Goal: Information Seeking & Learning: Learn about a topic

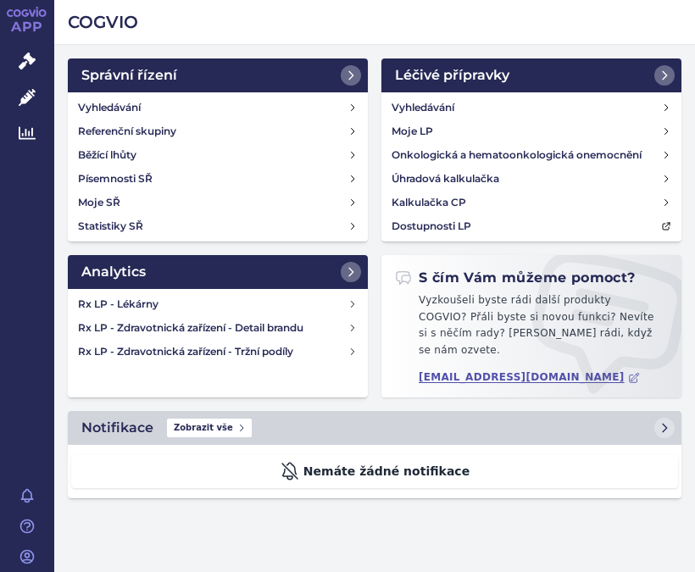
click at [349, 359] on link "Rx LP - Zdravotnická zařízení - Tržní podíly" at bounding box center [217, 352] width 293 height 24
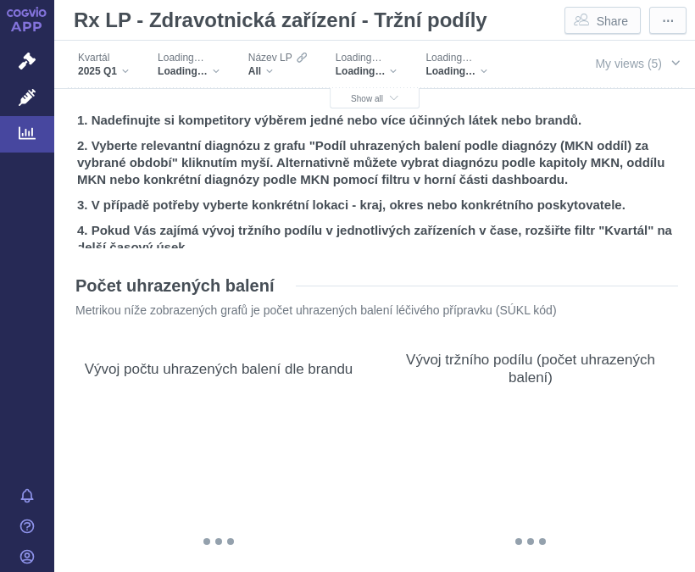
click at [207, 70] on span "Loading…" at bounding box center [183, 71] width 50 height 14
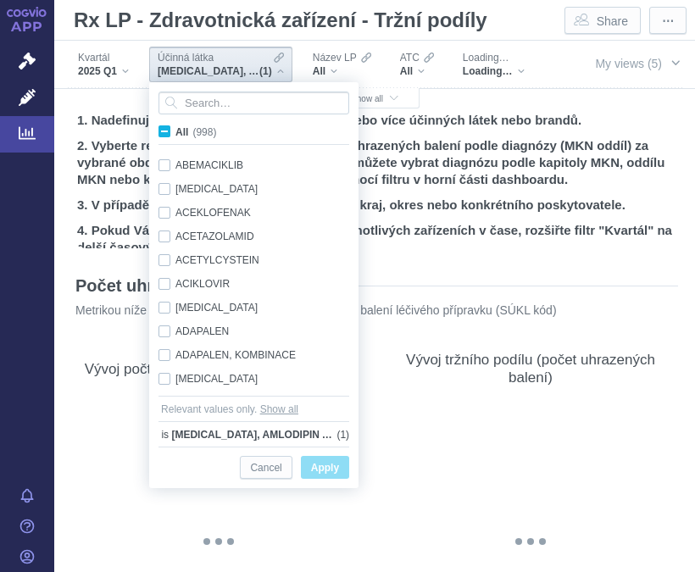
click at [235, 114] on input "Search attribute values" at bounding box center [254, 103] width 191 height 23
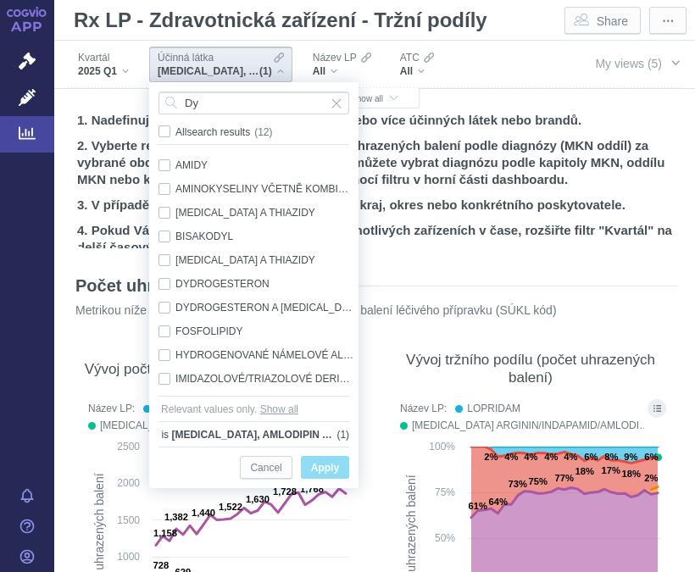
type input "D"
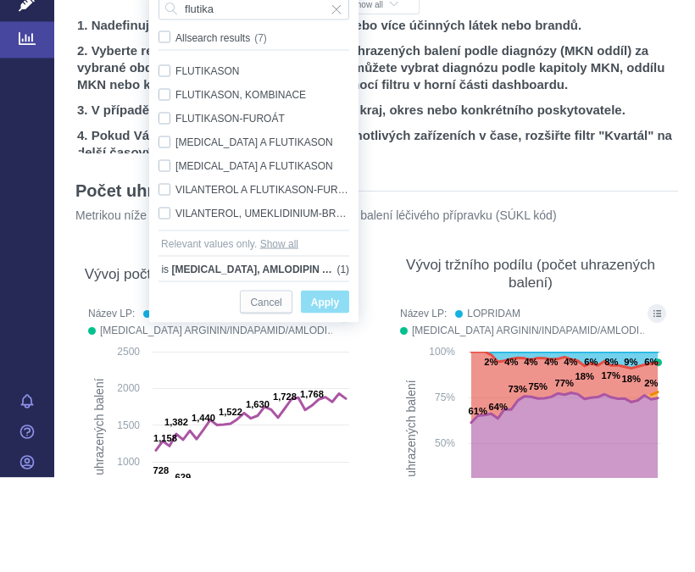
type input "flutika"
click at [0, 0] on span "Only" at bounding box center [0, 0] width 0 height 0
checkbox input "true"
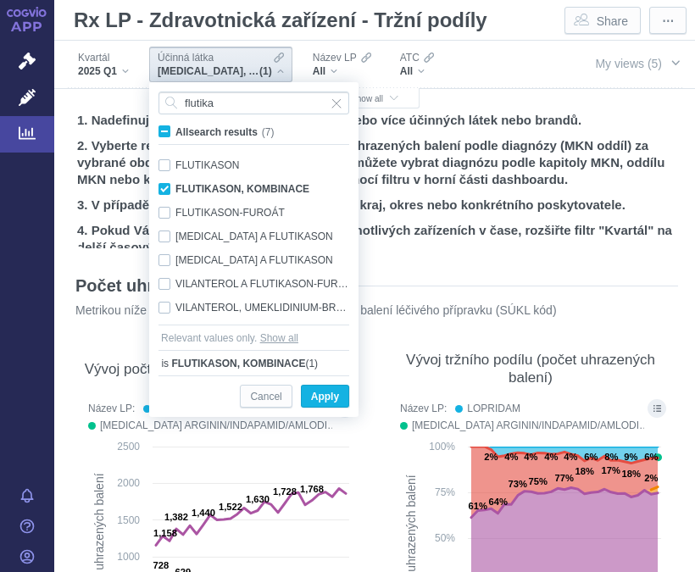
click at [328, 406] on span "Apply" at bounding box center [325, 397] width 28 height 21
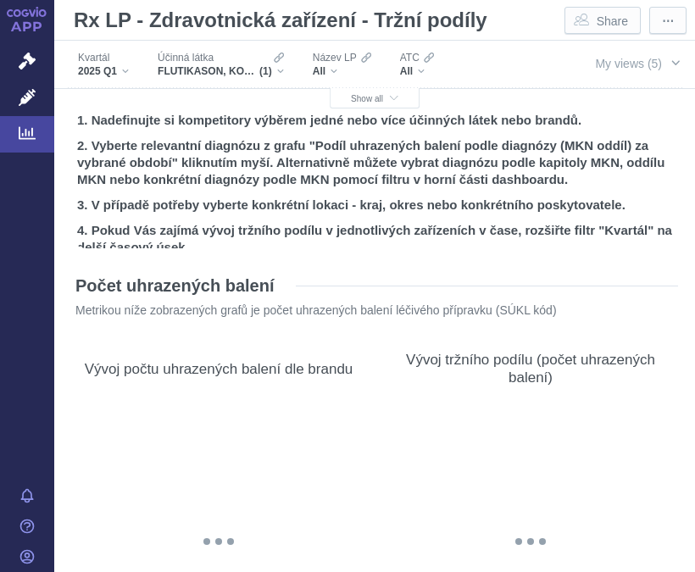
click at [337, 69] on div "All" at bounding box center [342, 71] width 59 height 14
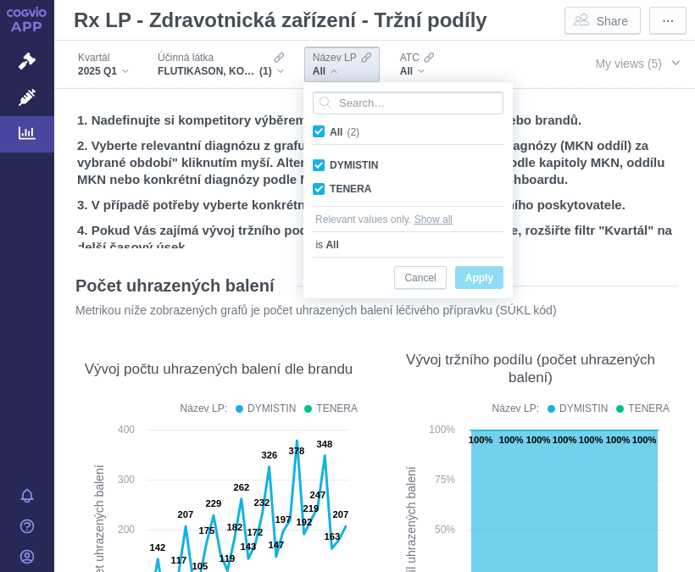
click at [486, 276] on span "Apply" at bounding box center [480, 278] width 28 height 21
click at [483, 283] on span "Apply" at bounding box center [480, 278] width 28 height 21
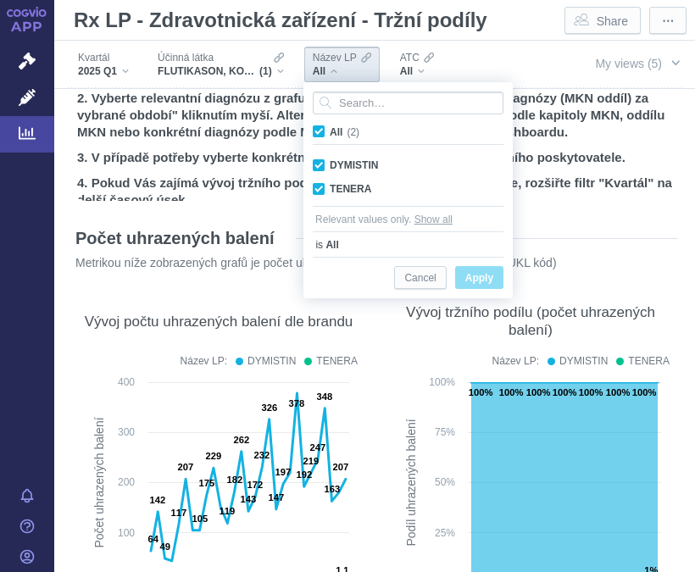
scroll to position [5, 0]
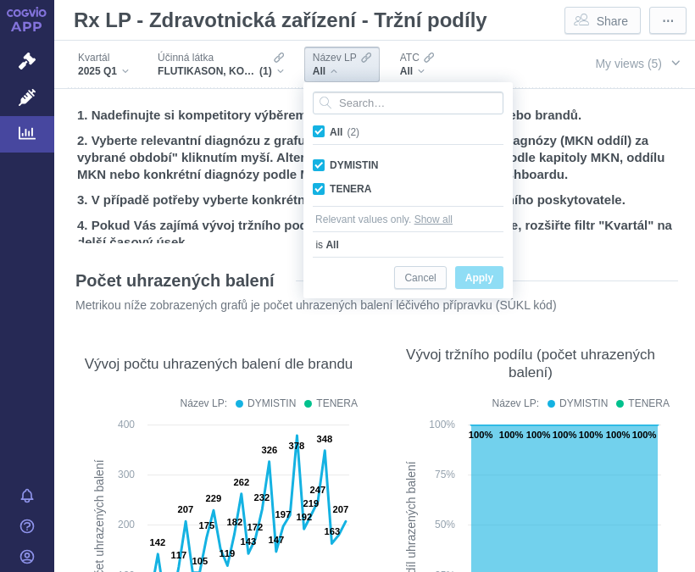
click at [491, 271] on span "Apply" at bounding box center [480, 278] width 28 height 21
click at [353, 81] on div "Název LP All" at bounding box center [341, 65] width 75 height 36
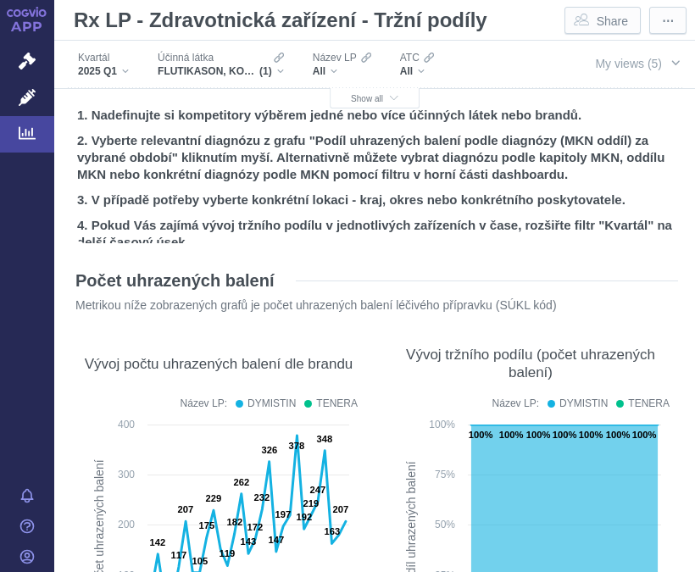
click at [383, 100] on span "Show all" at bounding box center [374, 98] width 47 height 9
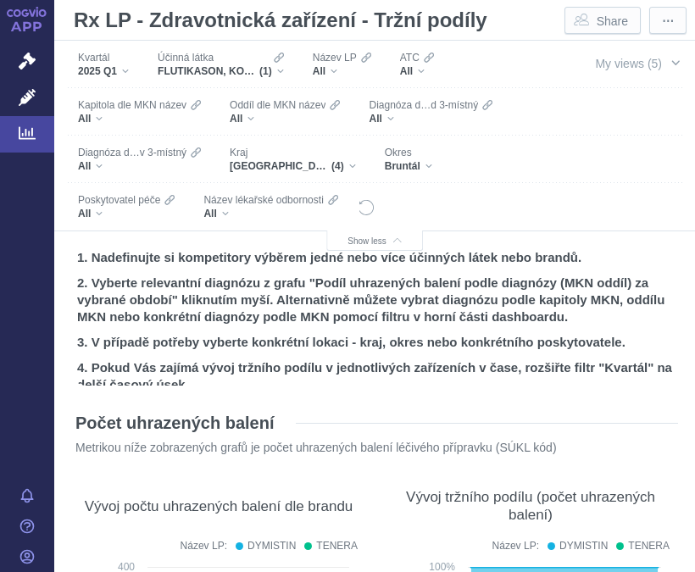
click at [424, 160] on div "Bruntál" at bounding box center [408, 166] width 47 height 14
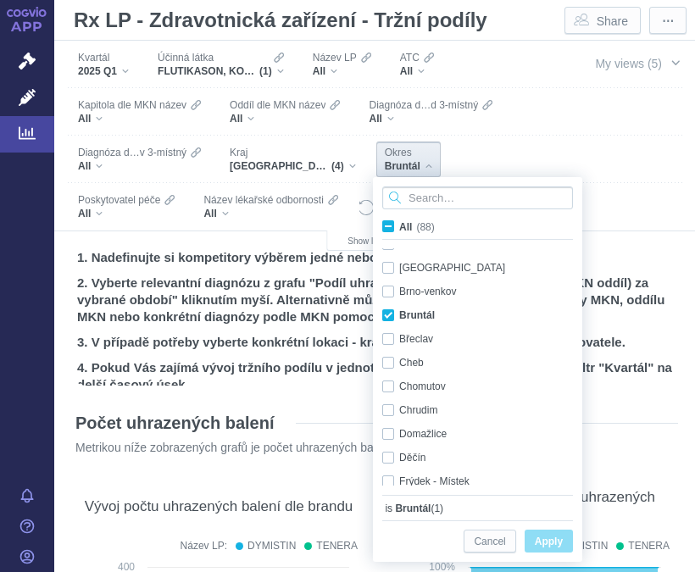
scroll to position [59, 0]
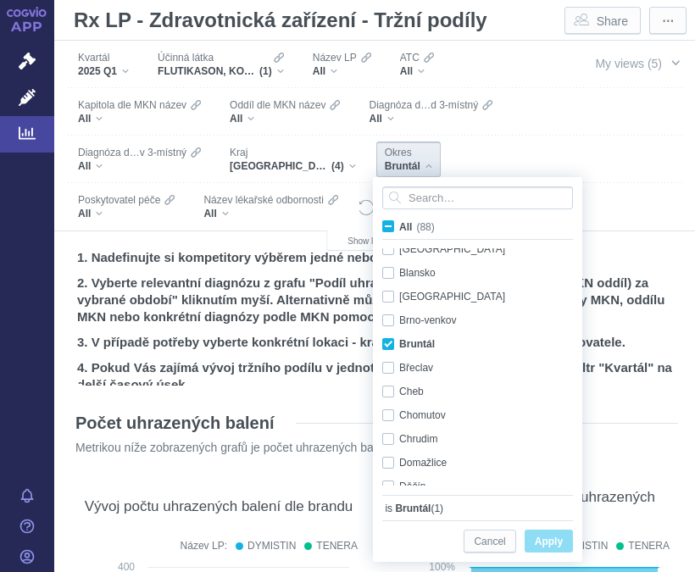
click at [399, 226] on span "All (88)" at bounding box center [417, 227] width 36 height 12
click at [399, 226] on input "All (88)" at bounding box center [404, 223] width 11 height 11
checkbox input "true"
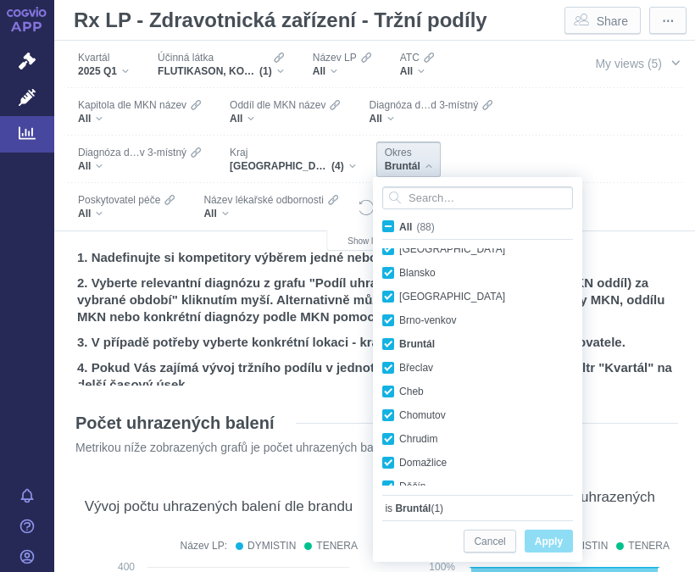
checkbox input "true"
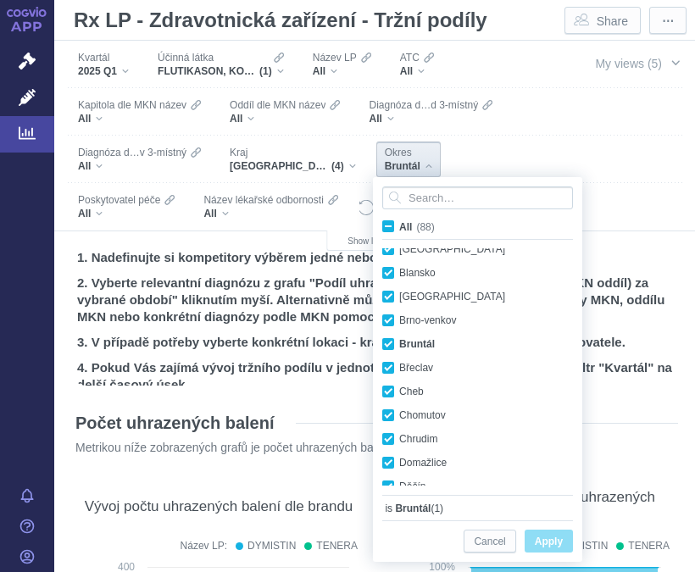
checkbox input "true"
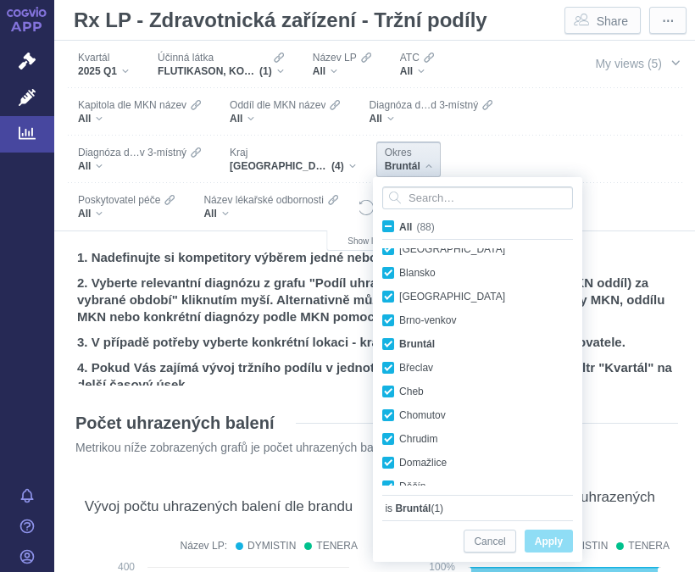
checkbox input "true"
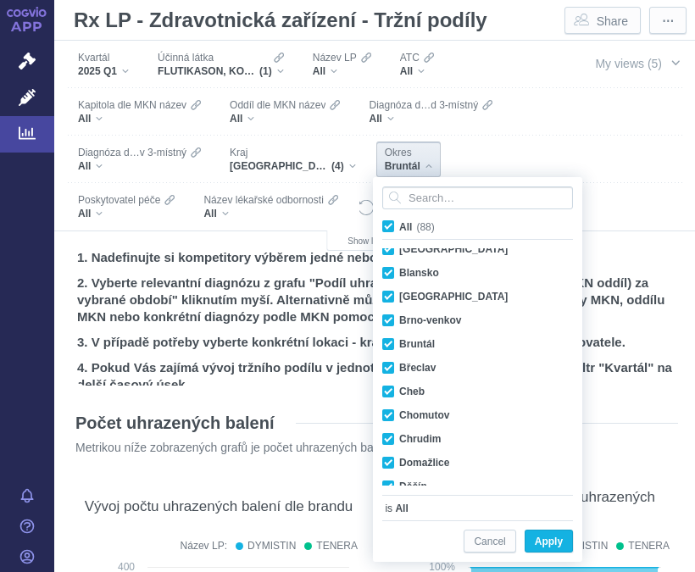
click at [395, 229] on label "All (88)" at bounding box center [412, 226] width 64 height 17
click at [399, 229] on input "All (88)" at bounding box center [404, 223] width 11 height 11
checkbox input "false"
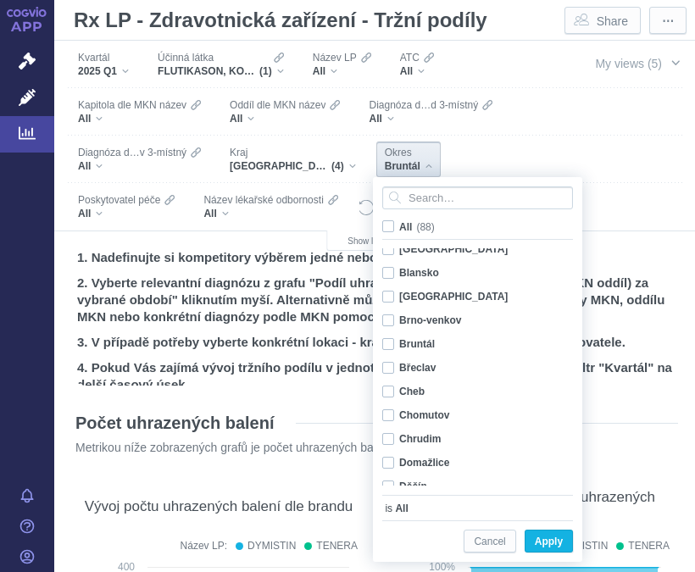
checkbox input "false"
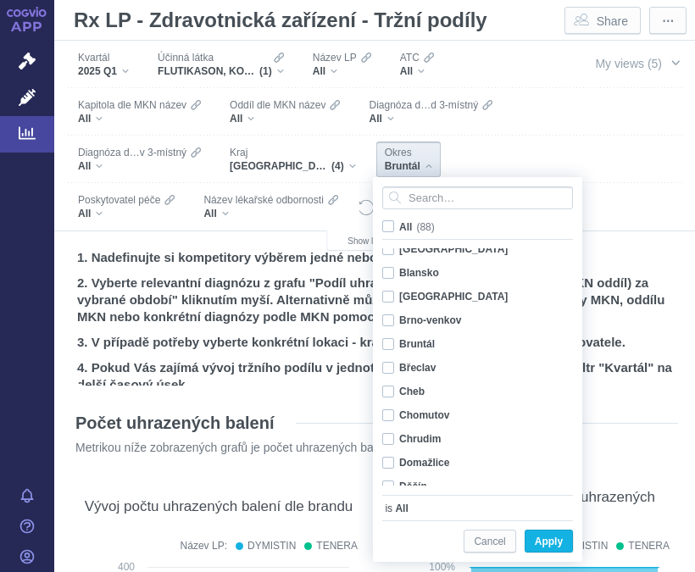
checkbox input "false"
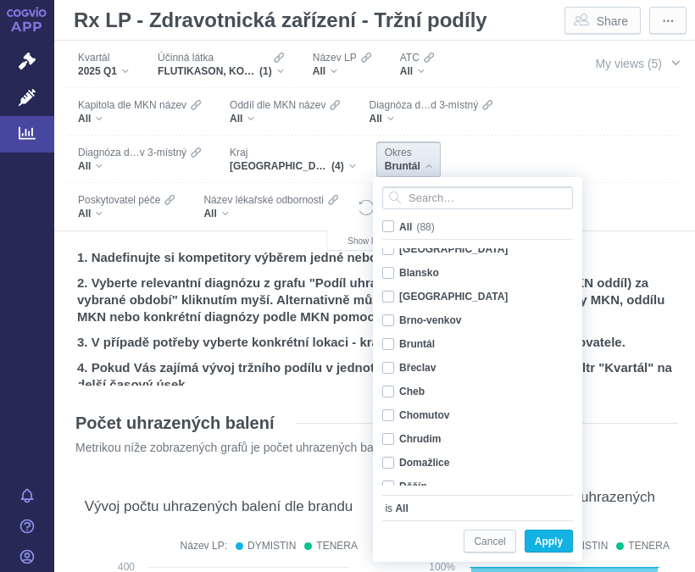
checkbox input "false"
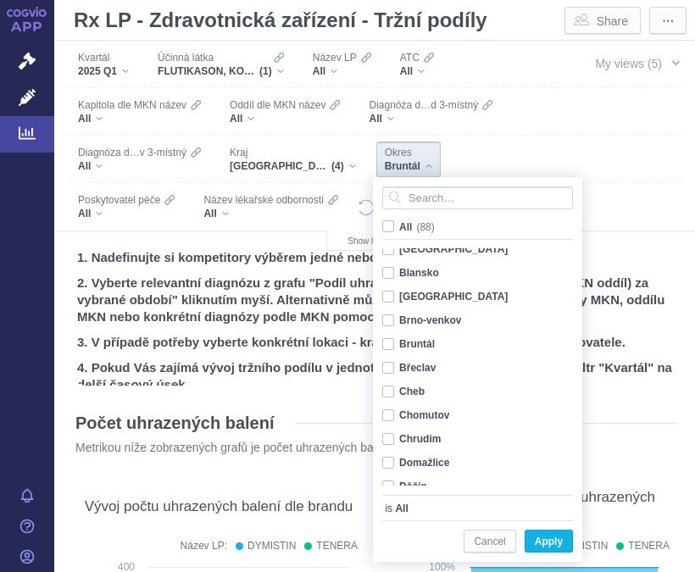
checkbox input "false"
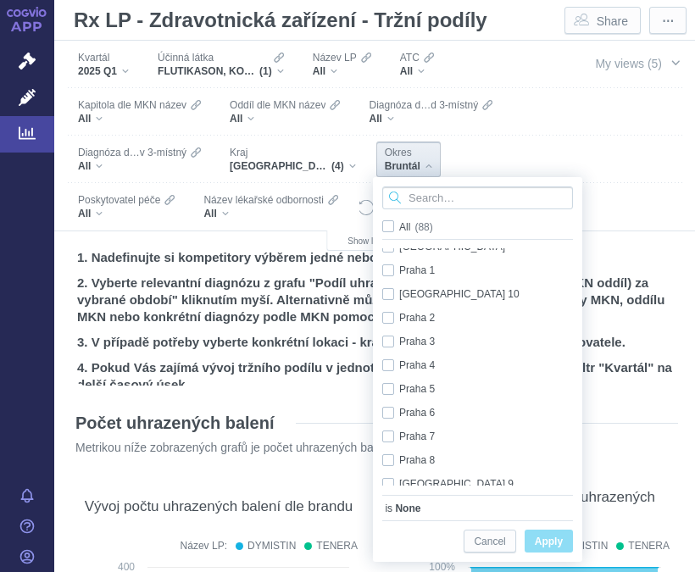
click at [505, 202] on input "Search attribute values" at bounding box center [477, 198] width 191 height 23
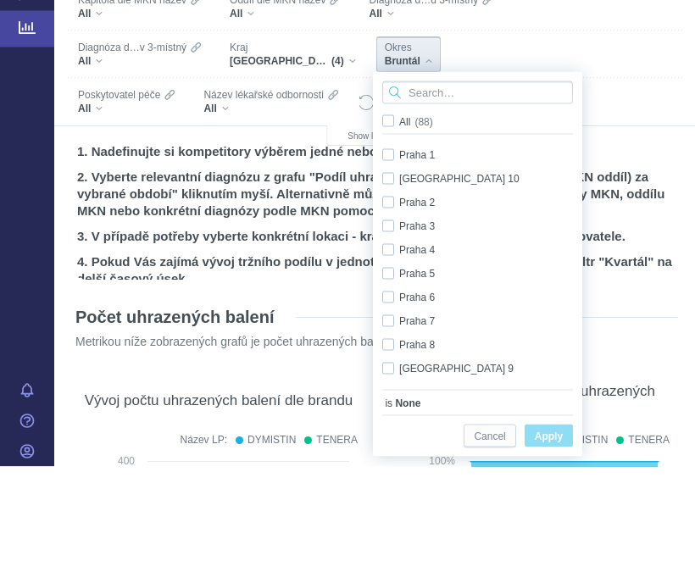
scroll to position [1141, 0]
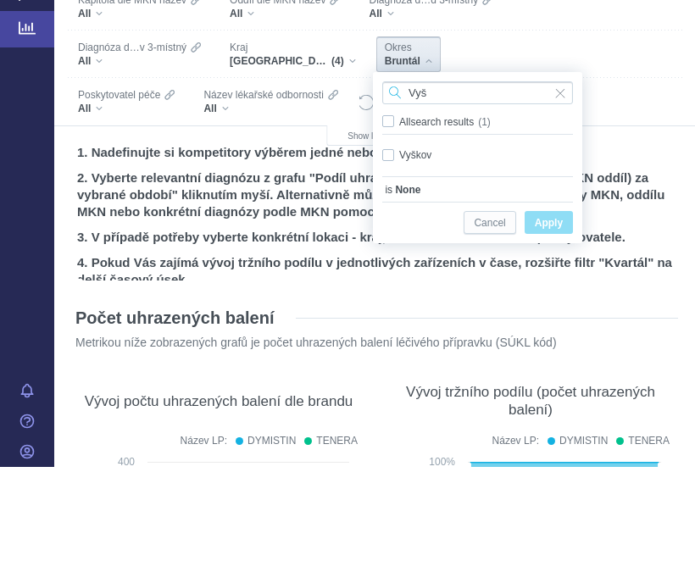
type input "Vyš"
click at [391, 248] on div "Vyškov Only" at bounding box center [478, 260] width 208 height 24
checkbox input "true"
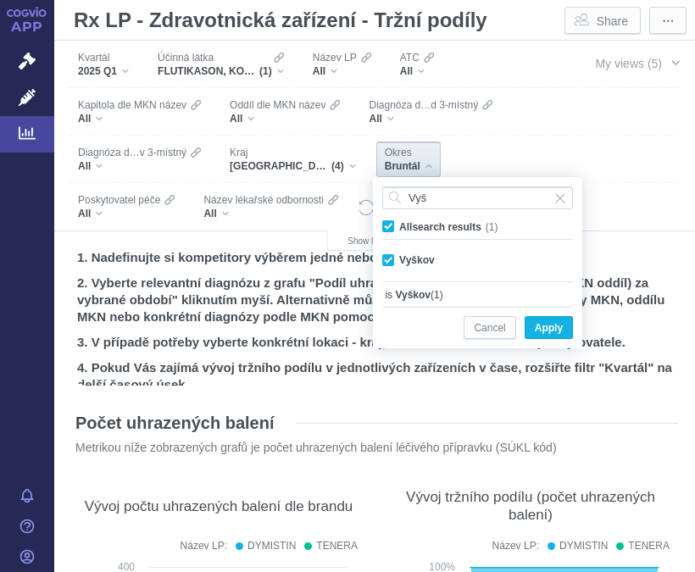
click at [549, 329] on span "Apply" at bounding box center [549, 328] width 28 height 21
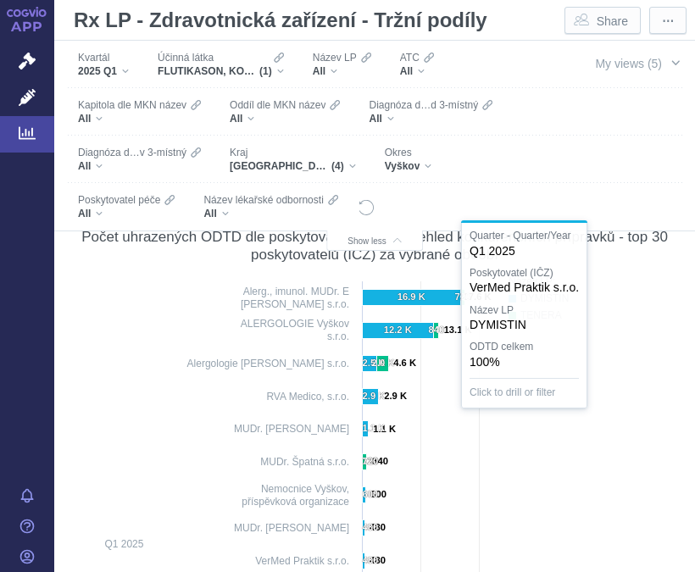
scroll to position [3891, 0]
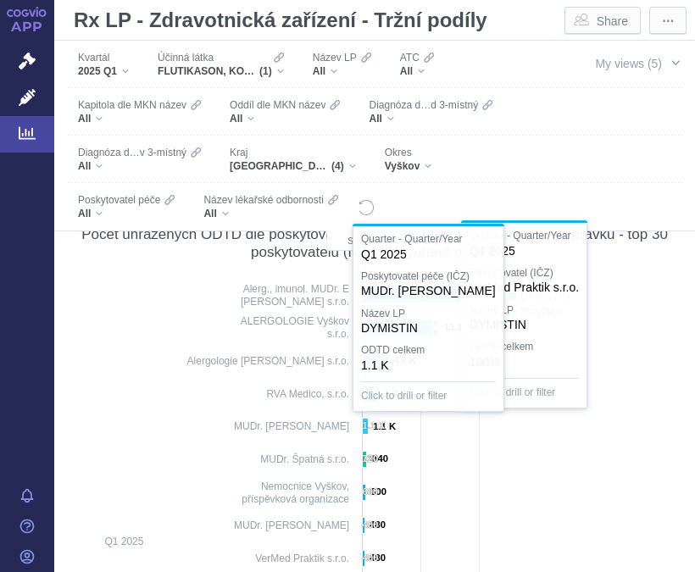
click at [367, 424] on text "1.1 K" at bounding box center [374, 426] width 23 height 10
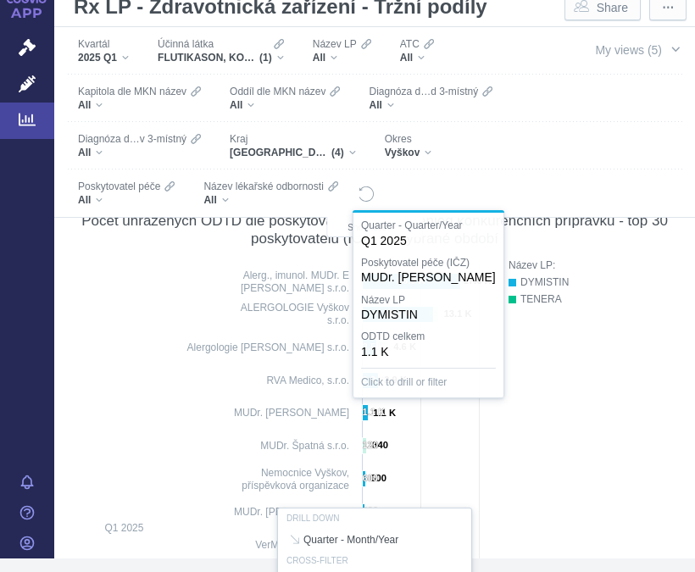
click at [485, 426] on div at bounding box center [375, 555] width 590 height 597
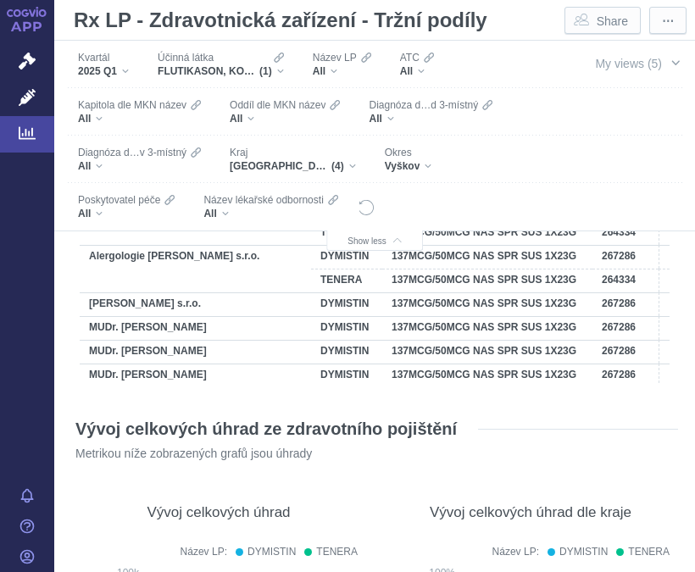
scroll to position [5462, 0]
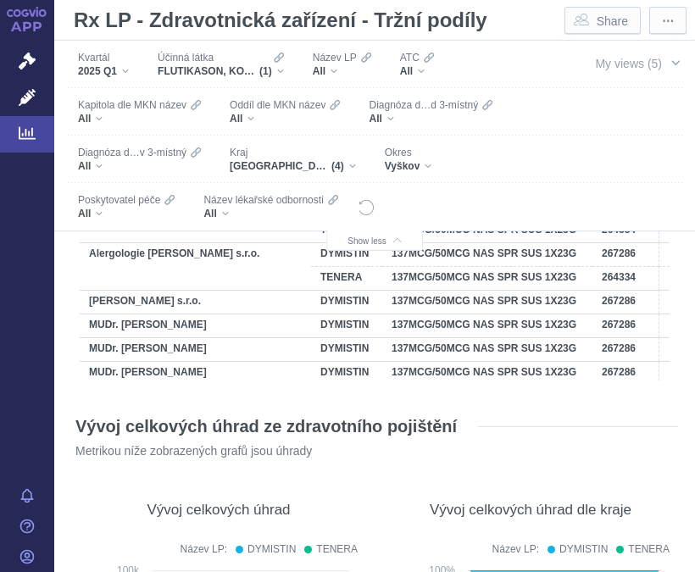
click at [242, 69] on span "FLUTIKASON, KOMBINACE" at bounding box center [209, 71] width 102 height 14
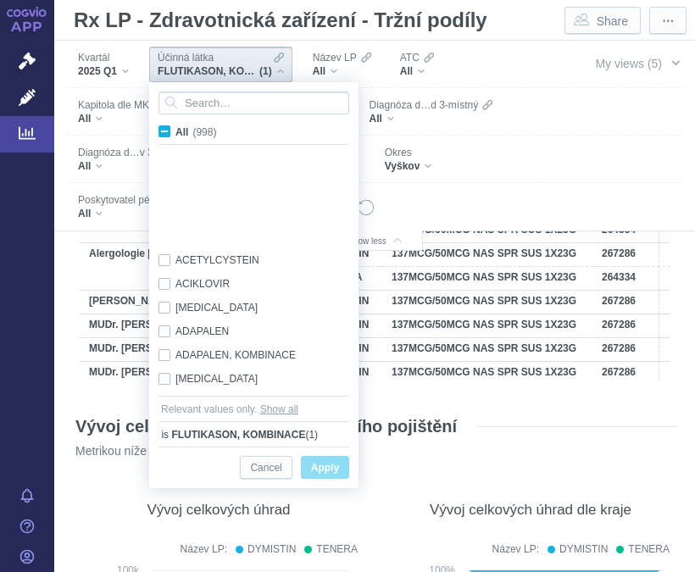
scroll to position [7278, 0]
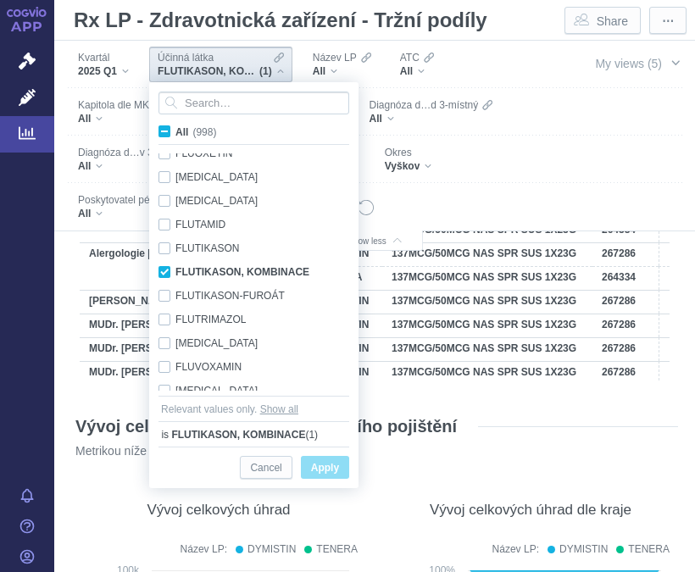
click at [173, 272] on div "FLUTIKASON, KOMBINACE Only" at bounding box center [256, 272] width 213 height 24
checkbox input "false"
click at [251, 103] on input "Search attribute values" at bounding box center [254, 103] width 191 height 23
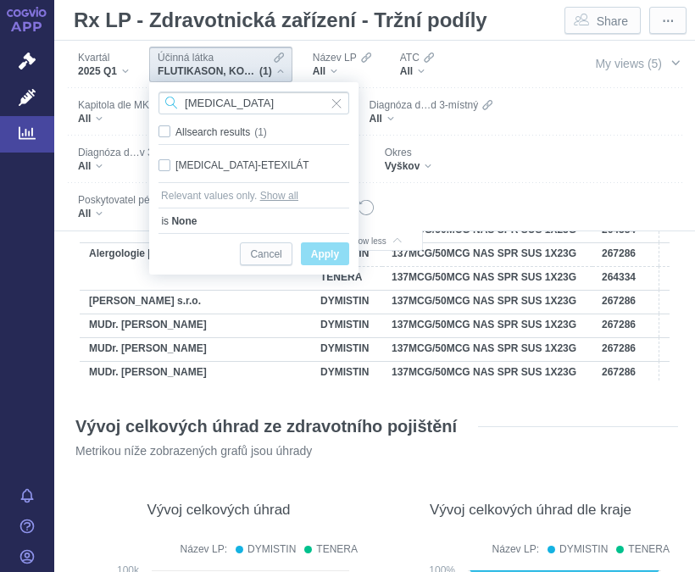
type input "[MEDICAL_DATA]"
click at [0, 0] on span "Only" at bounding box center [0, 0] width 0 height 0
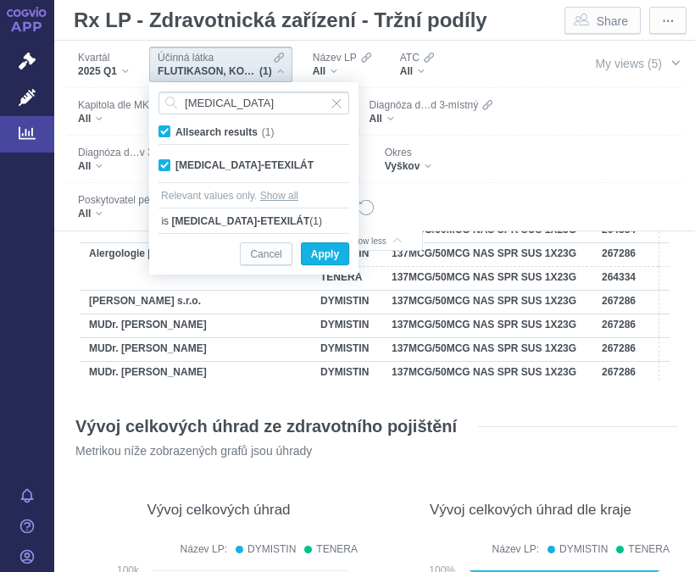
checkbox input "true"
click at [328, 257] on span "Apply" at bounding box center [325, 254] width 28 height 21
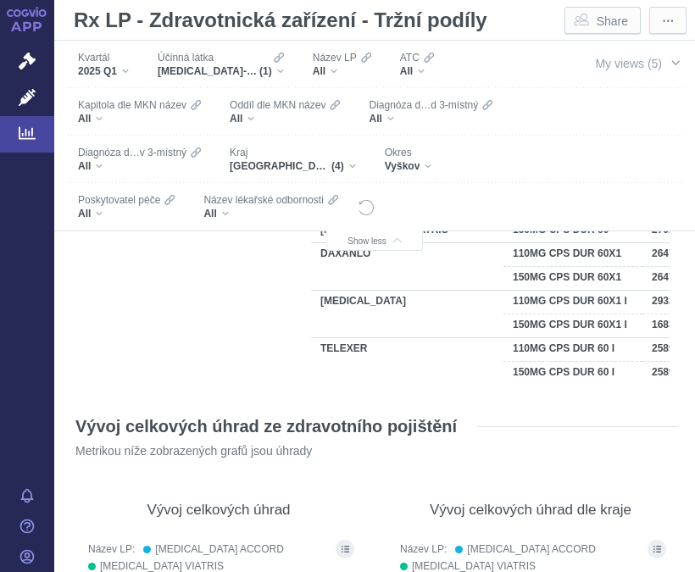
click at [353, 79] on div "Název LP All" at bounding box center [341, 65] width 75 height 36
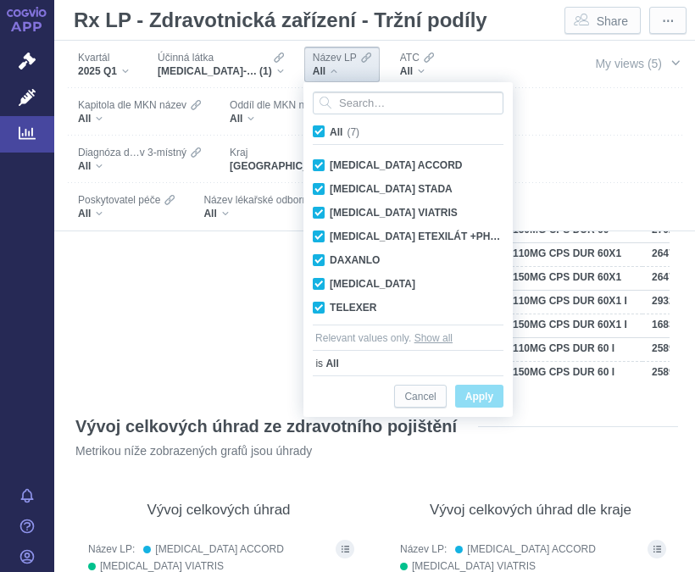
click at [472, 406] on span "Apply" at bounding box center [480, 397] width 28 height 21
click at [490, 399] on span "Apply" at bounding box center [480, 397] width 28 height 21
click at [494, 401] on button "Apply" at bounding box center [479, 396] width 48 height 23
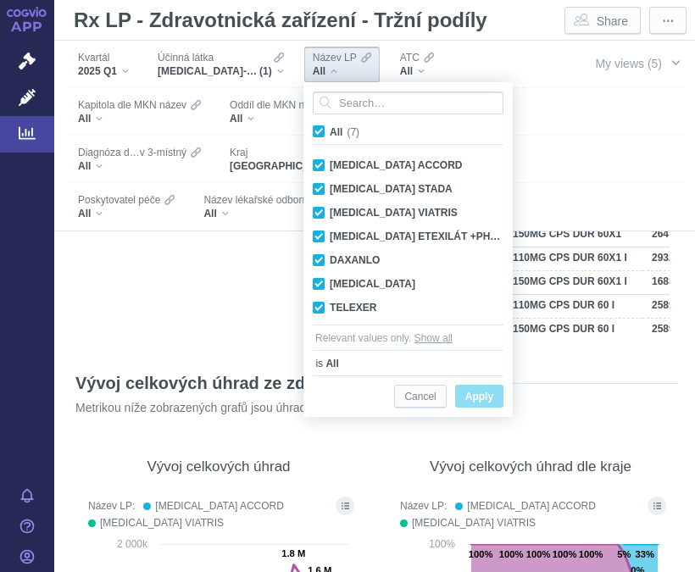
scroll to position [5512, 0]
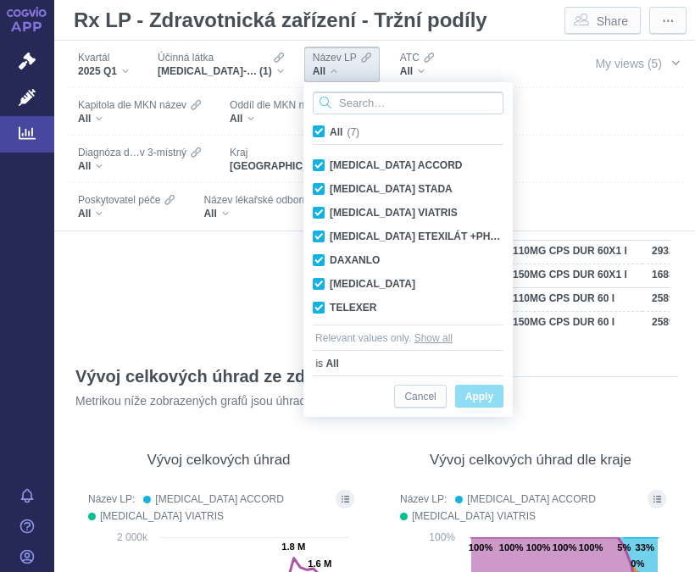
click at [461, 100] on input "Search attribute values" at bounding box center [408, 103] width 191 height 23
click at [482, 400] on span "Apply" at bounding box center [480, 397] width 28 height 21
click at [484, 404] on span "Apply" at bounding box center [480, 397] width 28 height 21
click at [483, 396] on span "Apply" at bounding box center [480, 397] width 28 height 21
click at [452, 110] on input "Search attribute values" at bounding box center [408, 103] width 191 height 23
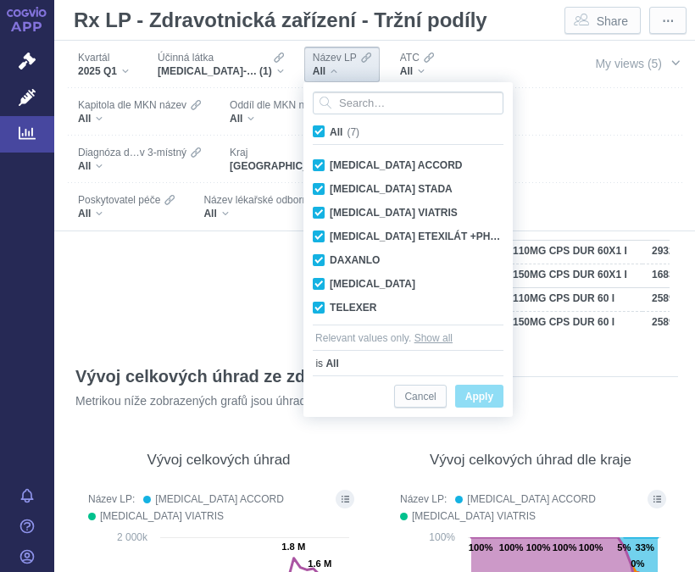
click at [353, 59] on span "Název LP" at bounding box center [335, 58] width 44 height 14
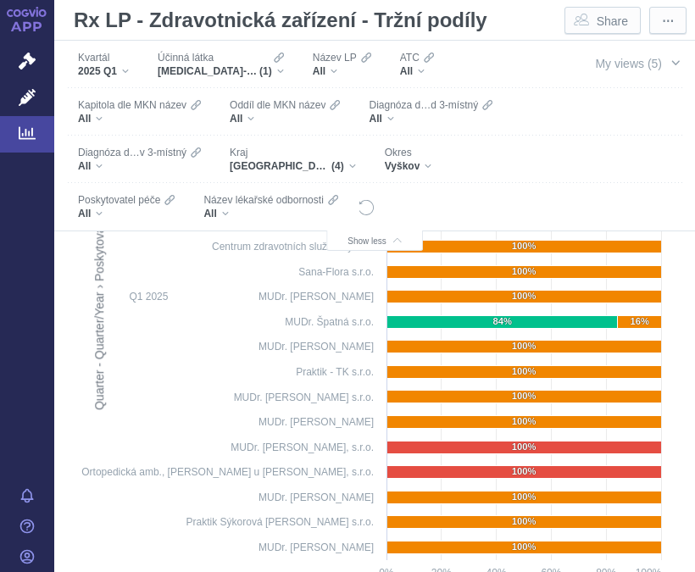
scroll to position [7397, 0]
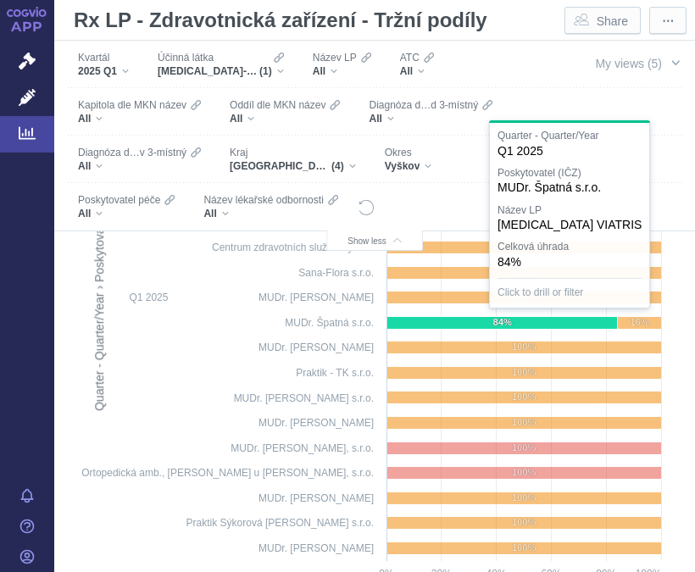
click at [586, 325] on icon at bounding box center [503, 323] width 231 height 13
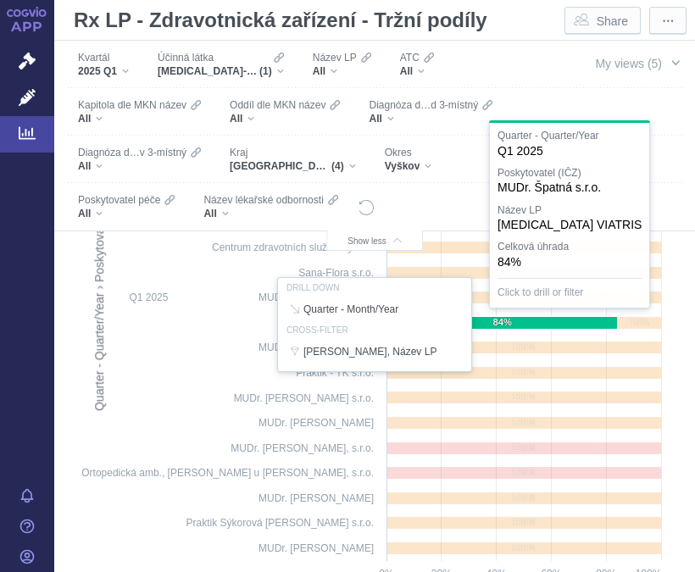
click at [602, 328] on div at bounding box center [375, 324] width 590 height 597
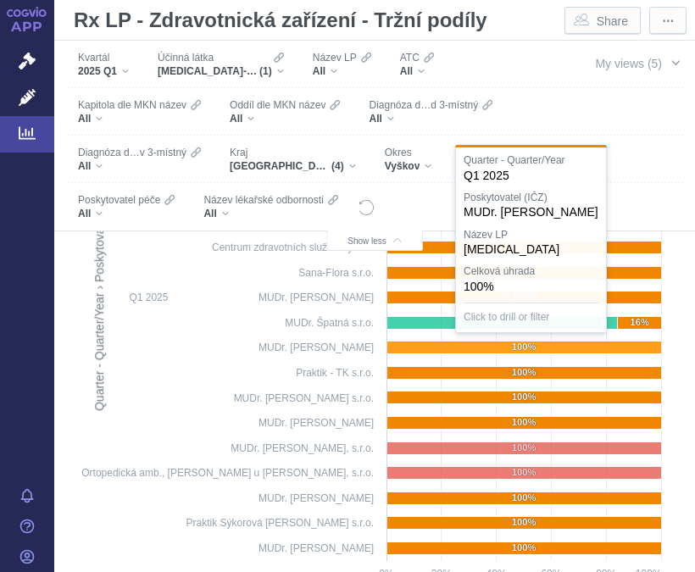
click at [636, 349] on icon at bounding box center [525, 348] width 275 height 13
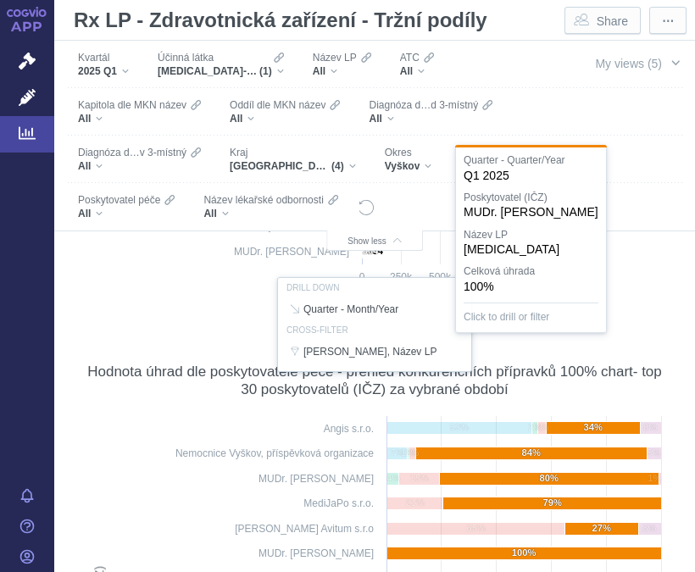
scroll to position [7029, 0]
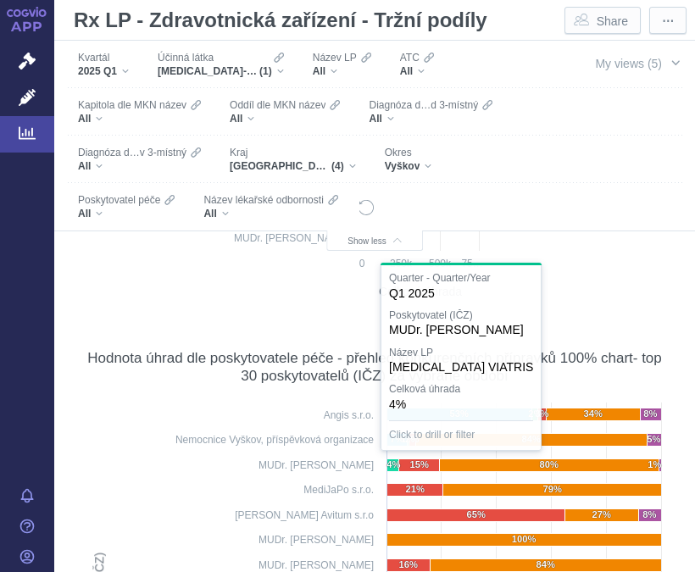
click at [389, 468] on text "4%" at bounding box center [394, 465] width 14 height 10
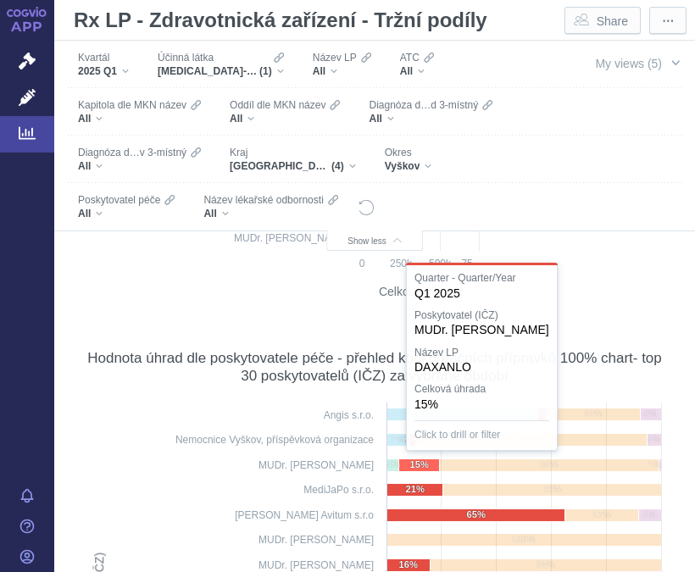
click at [422, 465] on text "15%" at bounding box center [419, 465] width 19 height 10
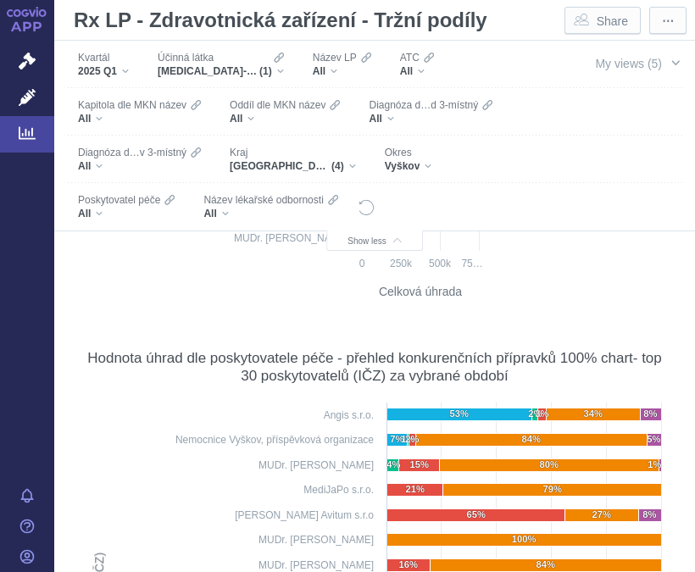
click at [523, 465] on icon at bounding box center [550, 466] width 220 height 13
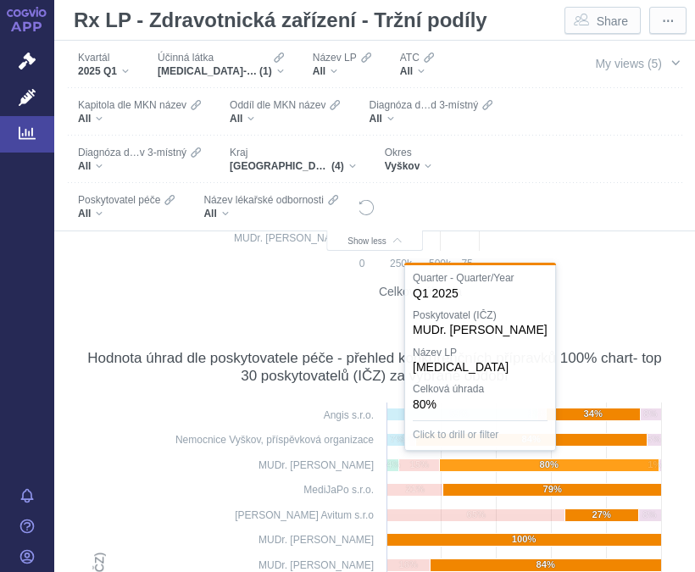
scroll to position [168, 0]
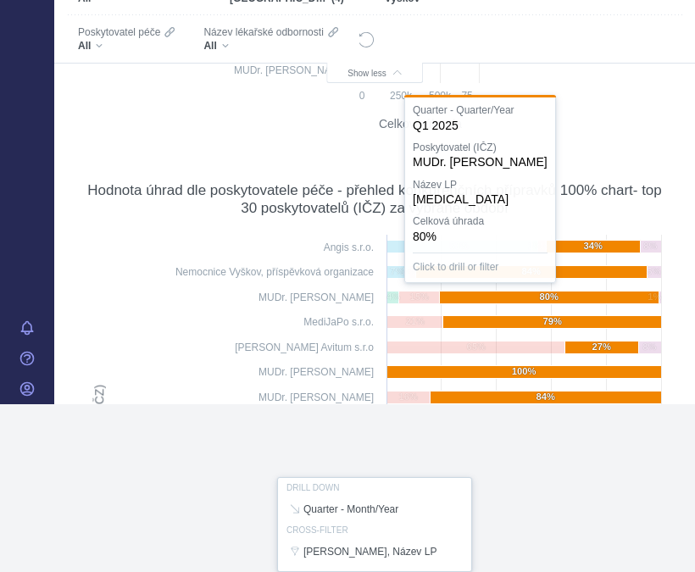
click at [543, 405] on html "APP Správní řízení Léčivé přípravky Analytics Notifikace [GEOGRAPHIC_DATA] [PER…" at bounding box center [347, 118] width 695 height 572
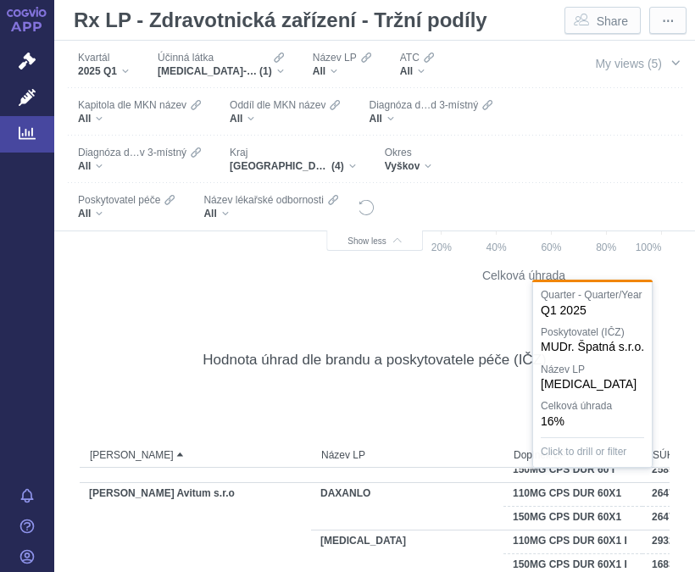
scroll to position [0, 0]
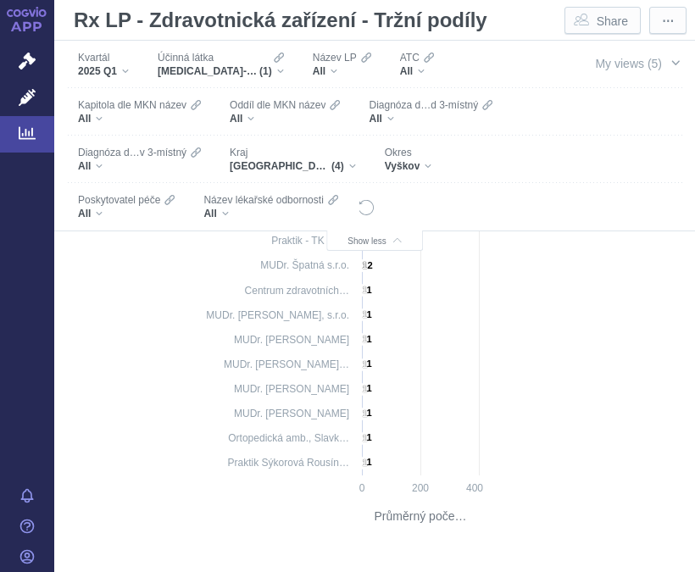
click at [279, 75] on div "[MEDICAL_DATA]-ETEXILÁT (1)" at bounding box center [221, 71] width 126 height 14
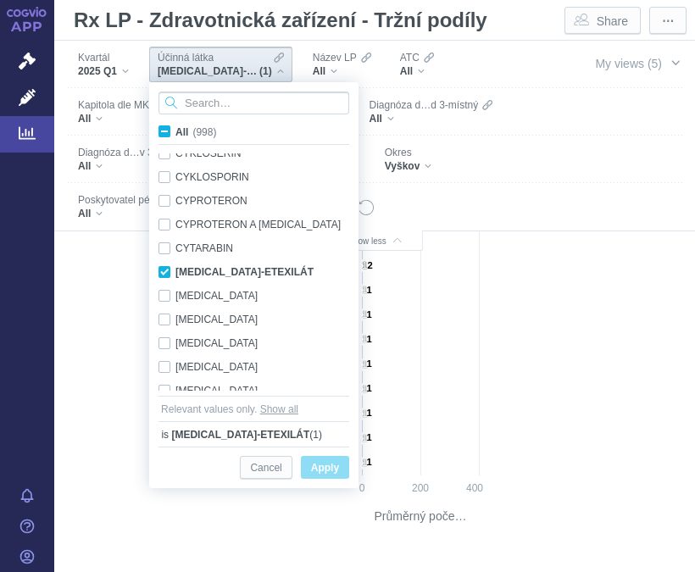
click at [234, 109] on input "Search attribute values" at bounding box center [254, 103] width 191 height 23
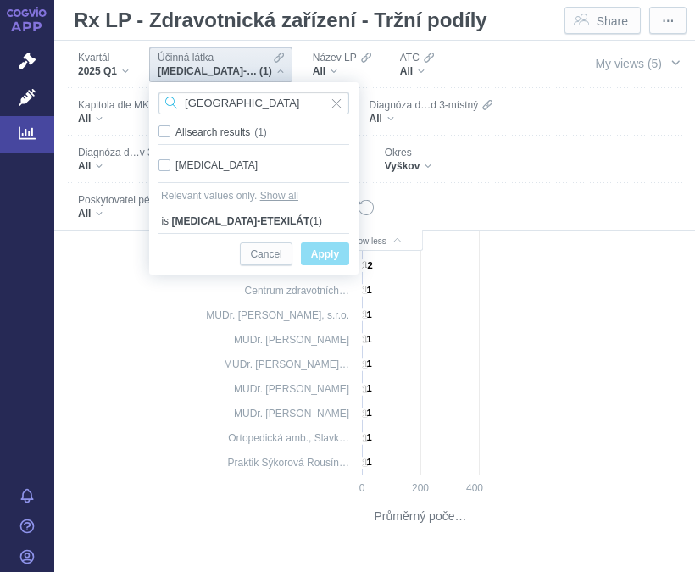
type input "[GEOGRAPHIC_DATA]"
click at [0, 0] on span "Only" at bounding box center [0, 0] width 0 height 0
checkbox input "true"
click at [328, 261] on span "Apply" at bounding box center [325, 254] width 28 height 21
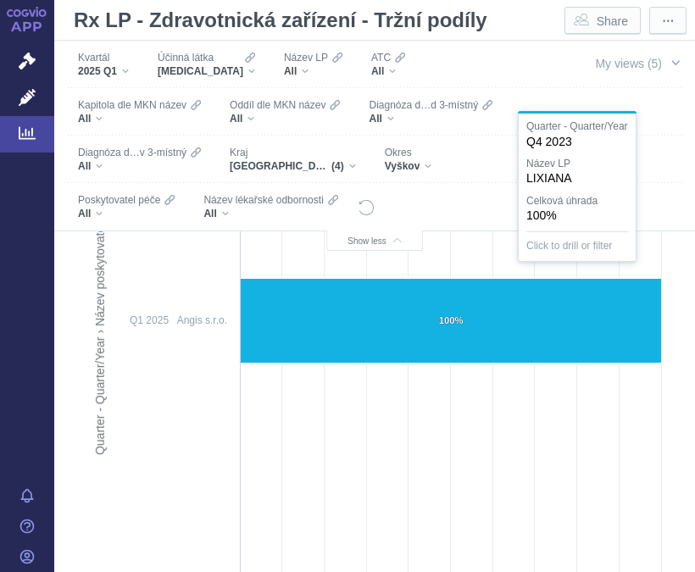
scroll to position [1912, 0]
